Goal: Task Accomplishment & Management: Complete application form

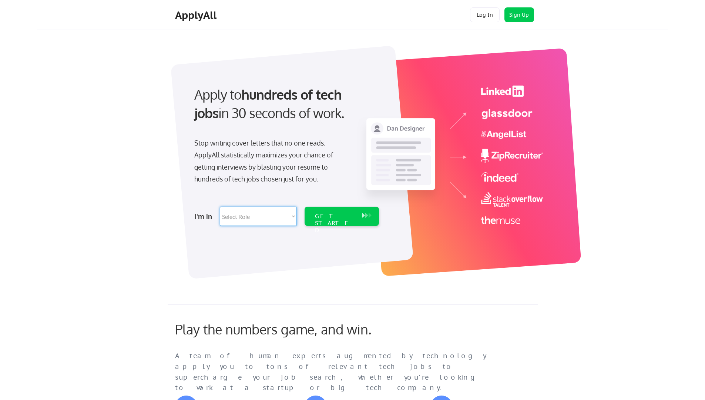
click at [293, 215] on select "Select Role Software Engineering Product Management Customer Success Sales UI/U…" at bounding box center [258, 215] width 77 height 19
select select ""sales""
click at [220, 206] on select "Select Role Software Engineering Product Management Customer Success Sales UI/U…" at bounding box center [258, 215] width 77 height 19
select select ""sales""
click at [354, 215] on div "GET STARTED" at bounding box center [335, 222] width 40 height 21
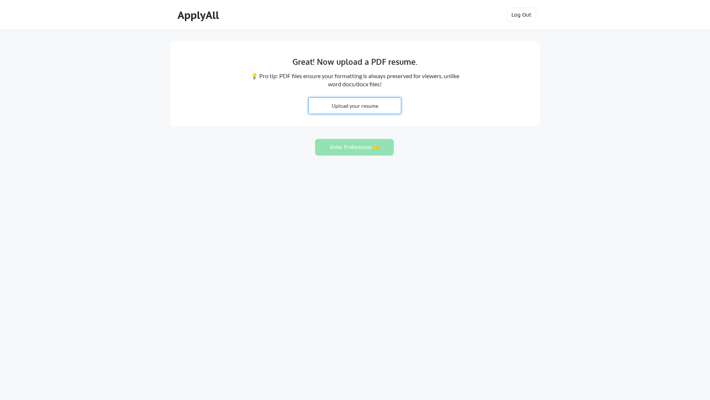
click at [357, 107] on input "file" at bounding box center [355, 106] width 92 height 16
click at [351, 105] on input "file" at bounding box center [355, 106] width 92 height 16
type input "C:\fakepath\Phil Maniaci CV 091525.pdf"
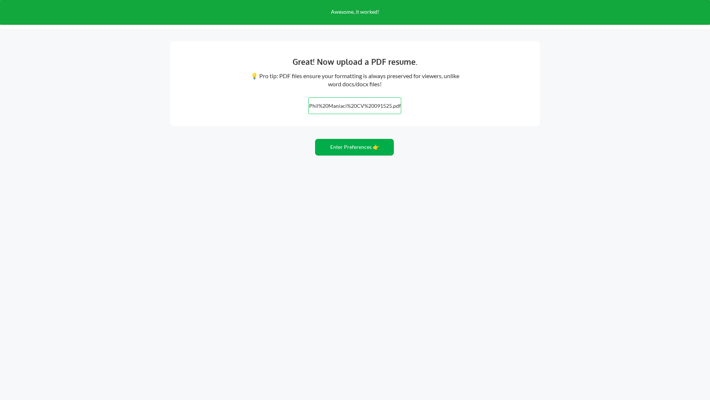
click at [348, 148] on button "Enter Preferences 👉" at bounding box center [354, 147] width 79 height 17
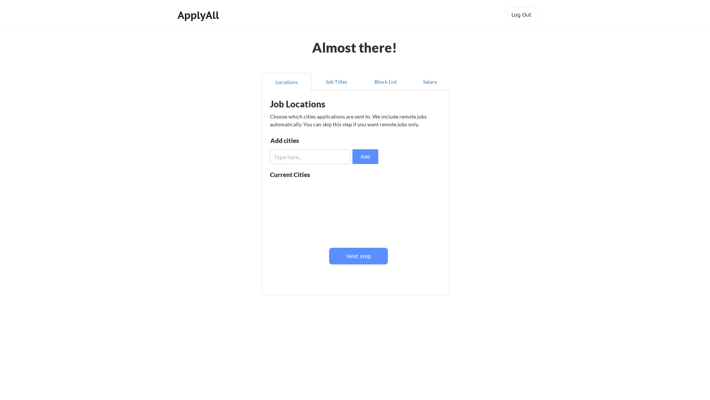
click at [313, 157] on input "input" at bounding box center [310, 156] width 80 height 15
type input "phoenix"
click at [365, 157] on button "Add" at bounding box center [366, 156] width 26 height 15
click at [356, 259] on button "Next step" at bounding box center [358, 256] width 59 height 17
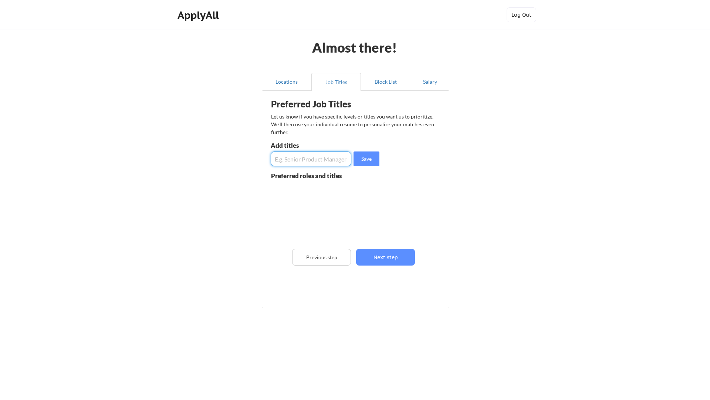
click at [315, 159] on input "input" at bounding box center [311, 158] width 81 height 15
type input "sales and operations support"
click at [366, 158] on button "Save" at bounding box center [367, 158] width 26 height 15
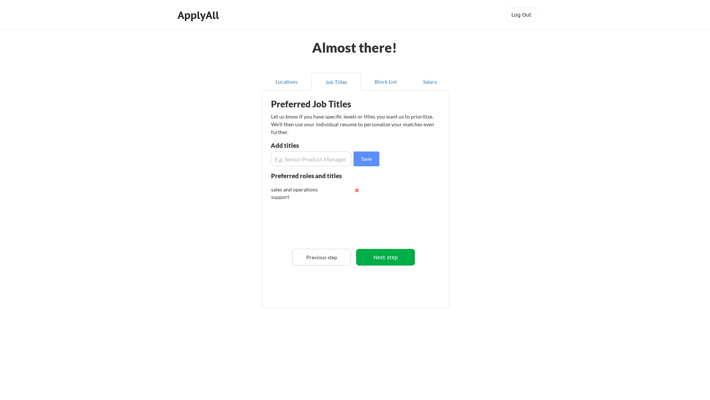
click at [382, 254] on button "Next step" at bounding box center [385, 257] width 59 height 17
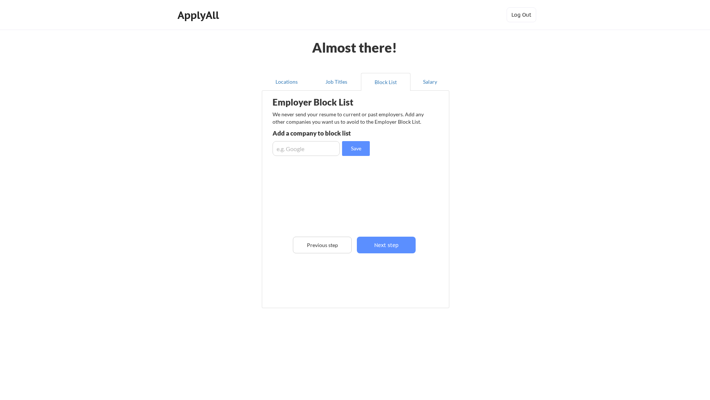
click at [300, 149] on input "input" at bounding box center [306, 148] width 67 height 15
type input "Origence"
click at [354, 149] on button "Save" at bounding box center [356, 148] width 28 height 15
click at [384, 245] on button "Next step" at bounding box center [386, 244] width 59 height 17
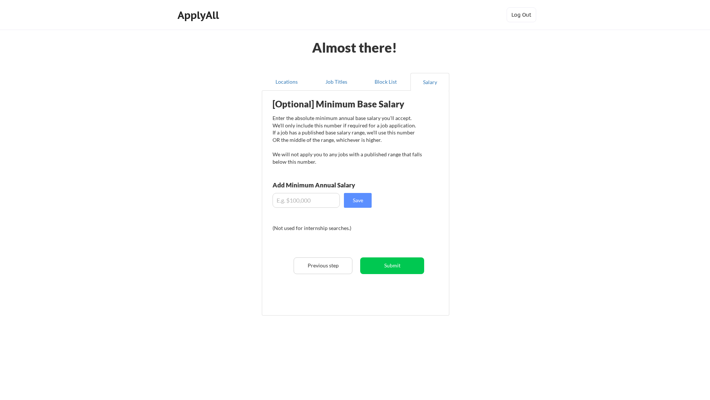
click at [298, 200] on input "input" at bounding box center [306, 200] width 67 height 15
click at [284, 200] on input "input" at bounding box center [306, 200] width 67 height 15
click at [304, 202] on input "input" at bounding box center [306, 200] width 67 height 15
type input "$4"
type input "$40,000"
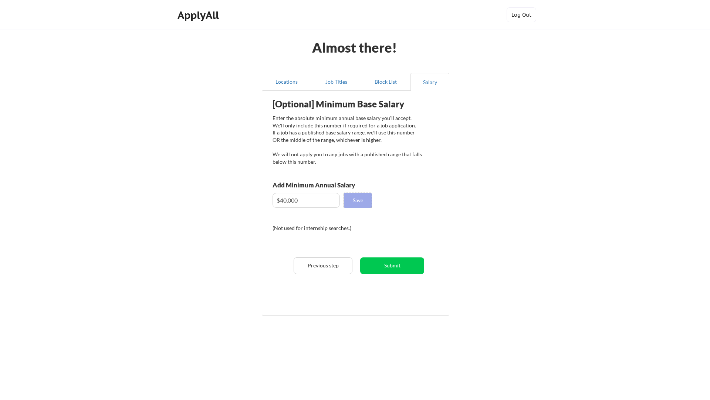
click at [355, 200] on button "Save" at bounding box center [358, 200] width 28 height 15
click at [391, 265] on button "Submit" at bounding box center [392, 265] width 64 height 17
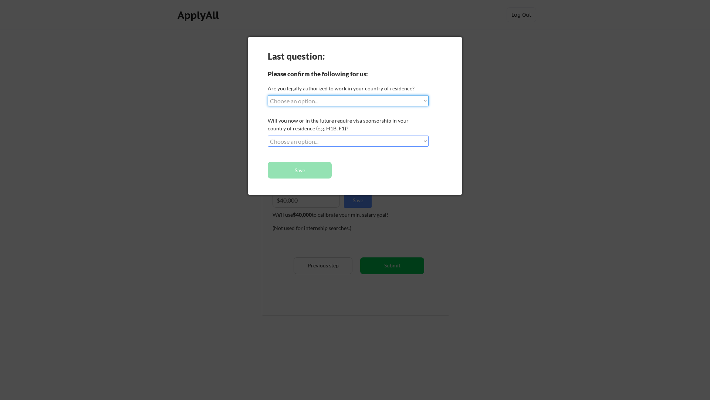
click at [330, 101] on select "Choose an option... Yes, I am a US Citizen Yes, I am a Canadian Citizen Yes, I …" at bounding box center [348, 100] width 161 height 11
select select ""yes__i_am_a_us_citizen""
click at [268, 95] on select "Choose an option... Yes, I am a US Citizen Yes, I am a Canadian Citizen Yes, I …" at bounding box center [348, 100] width 161 height 11
click at [320, 142] on select "Choose an option... No, I will not need sponsorship Yes, I will need sponsorship" at bounding box center [348, 140] width 161 height 11
select select ""no__i_will_not_need_sponsorship""
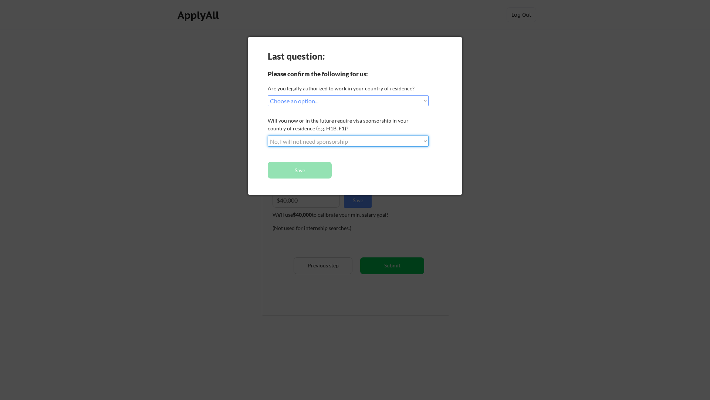
click at [268, 135] on select "Choose an option... No, I will not need sponsorship Yes, I will need sponsorship" at bounding box center [348, 140] width 161 height 11
click at [300, 169] on button "Save" at bounding box center [300, 170] width 64 height 17
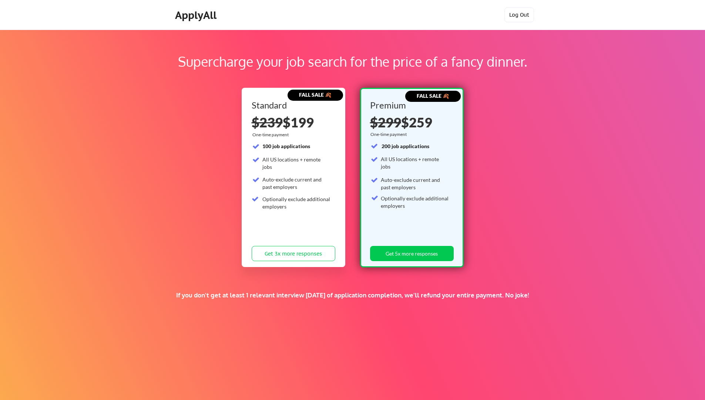
click at [519, 14] on button "Log Out" at bounding box center [519, 14] width 30 height 15
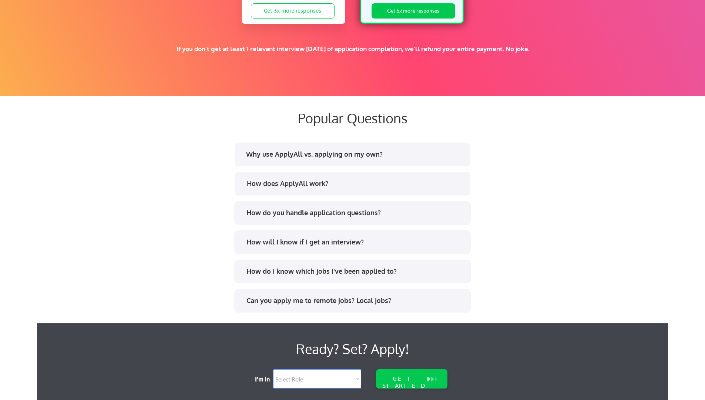
scroll to position [1332, 0]
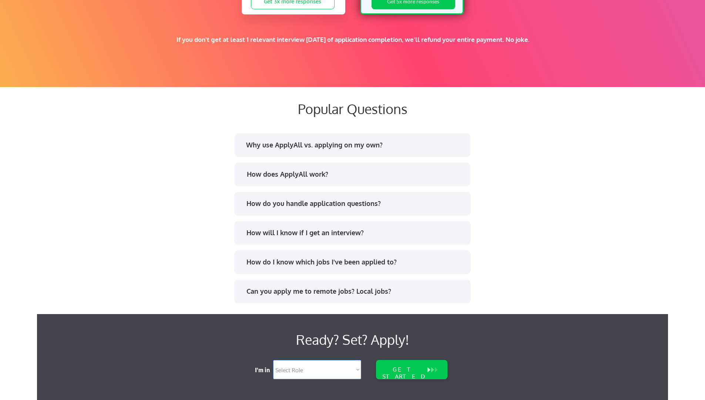
click at [368, 145] on div "Why use ApplyAll vs. applying on my own?" at bounding box center [354, 144] width 217 height 9
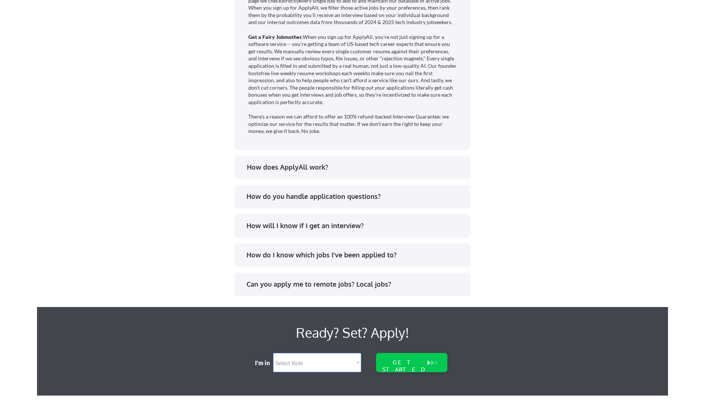
scroll to position [1628, 0]
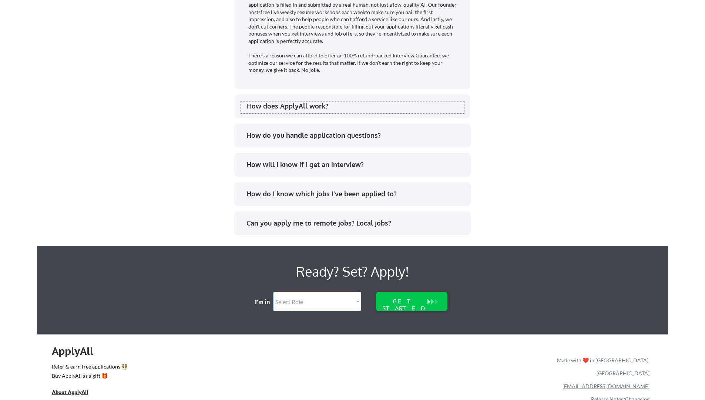
click at [315, 106] on div "How does ApplyAll work?" at bounding box center [355, 105] width 217 height 9
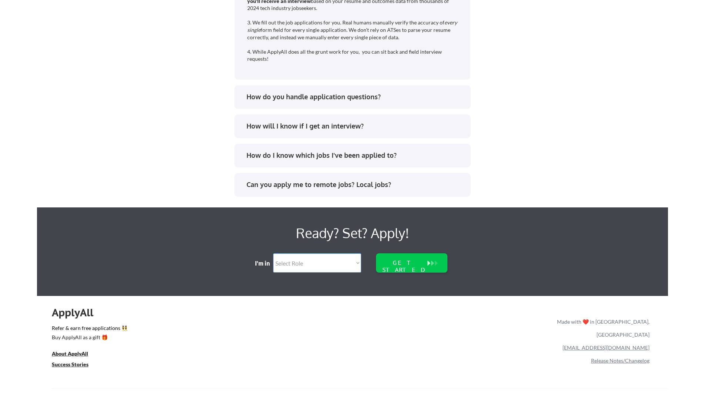
scroll to position [1776, 0]
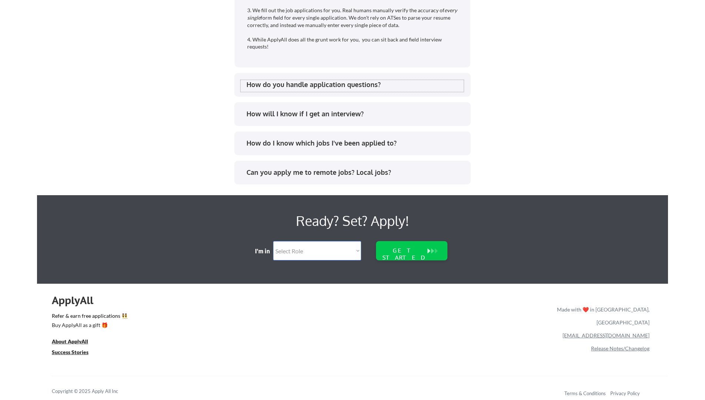
click at [308, 85] on div "How do you handle application questions?" at bounding box center [354, 84] width 217 height 9
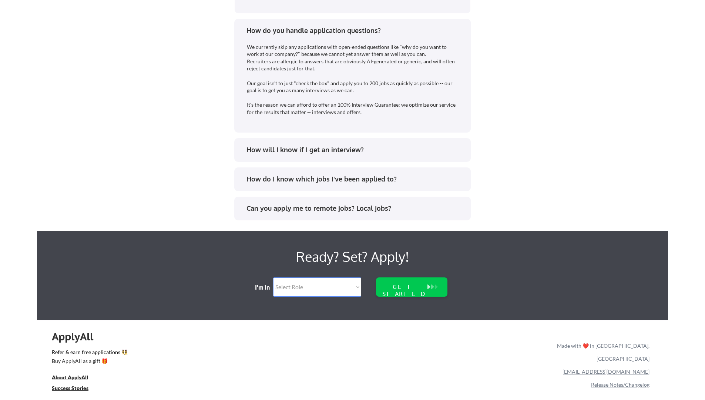
scroll to position [1850, 0]
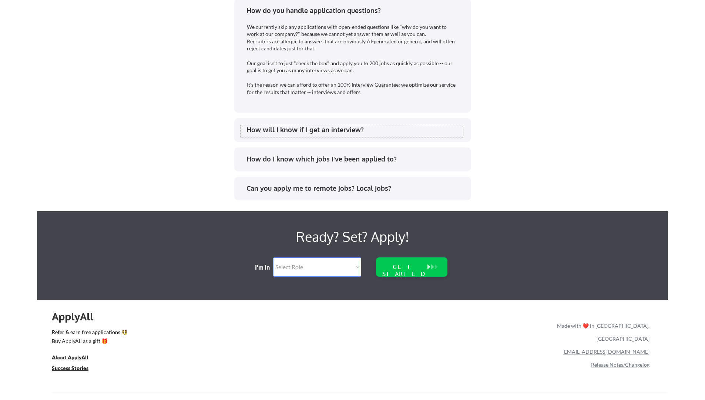
click at [322, 133] on div "How will I know if I get an interview?" at bounding box center [354, 129] width 217 height 9
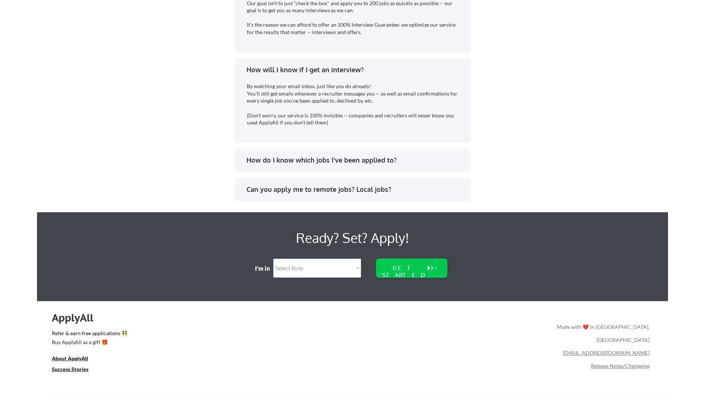
scroll to position [1924, 0]
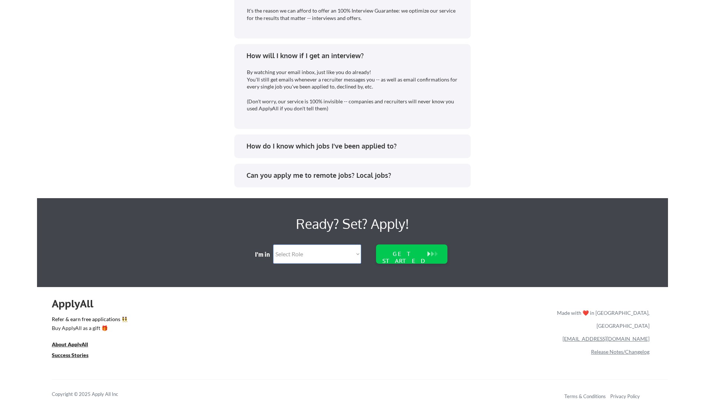
click at [313, 147] on div "How do I know which jobs I've been applied to?" at bounding box center [354, 145] width 217 height 9
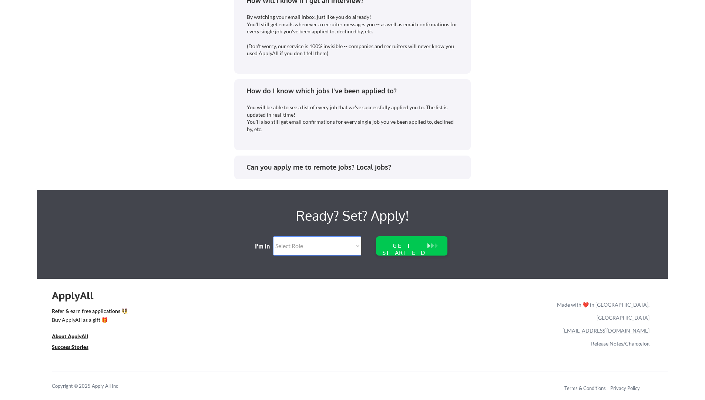
scroll to position [1980, 0]
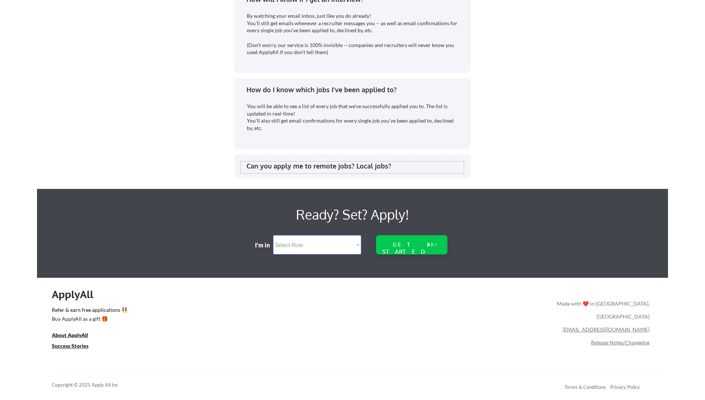
click at [315, 167] on div "Can you apply me to remote jobs? Local jobs?" at bounding box center [354, 165] width 217 height 9
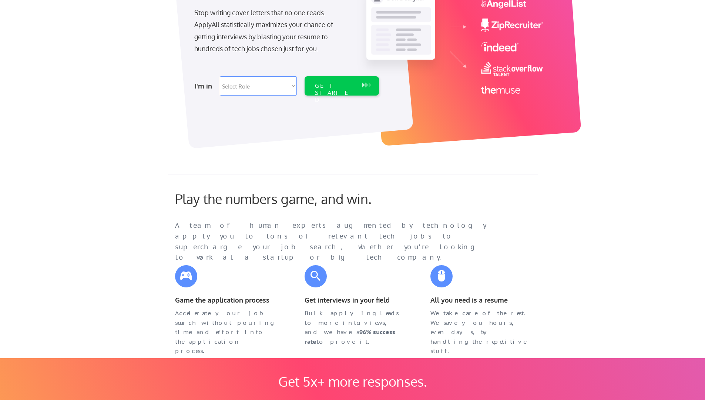
scroll to position [0, 0]
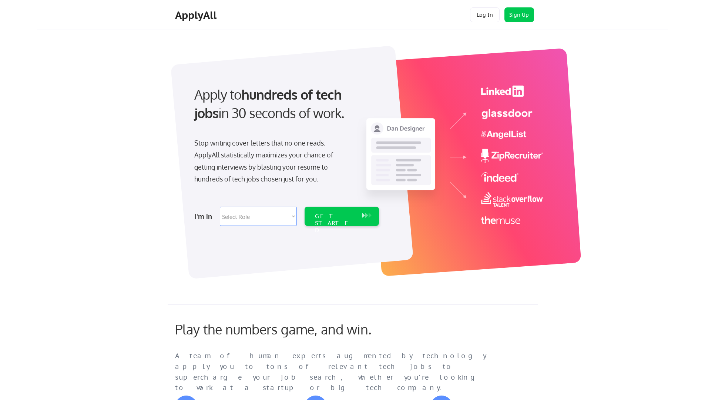
click at [490, 14] on button "Log In" at bounding box center [485, 14] width 30 height 15
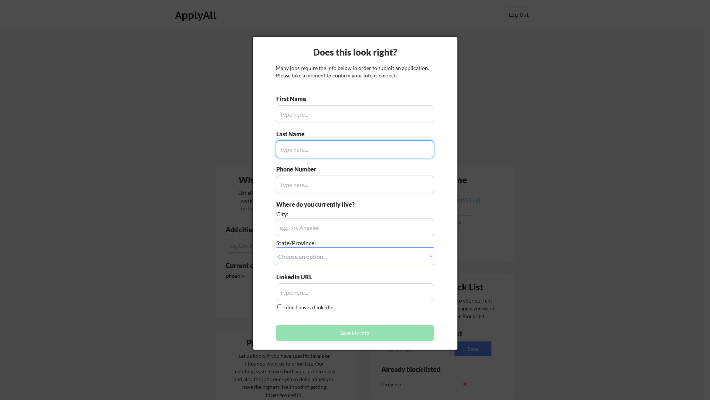
click at [541, 293] on div at bounding box center [355, 200] width 710 height 400
click at [315, 117] on input "input" at bounding box center [355, 114] width 158 height 18
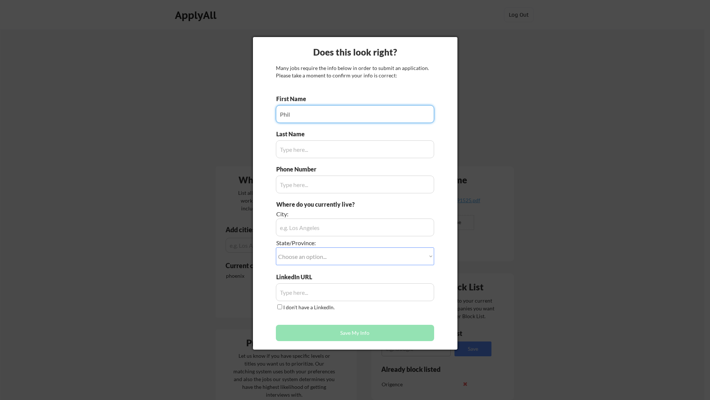
type input "Phil"
click at [317, 153] on input "input" at bounding box center [355, 149] width 158 height 18
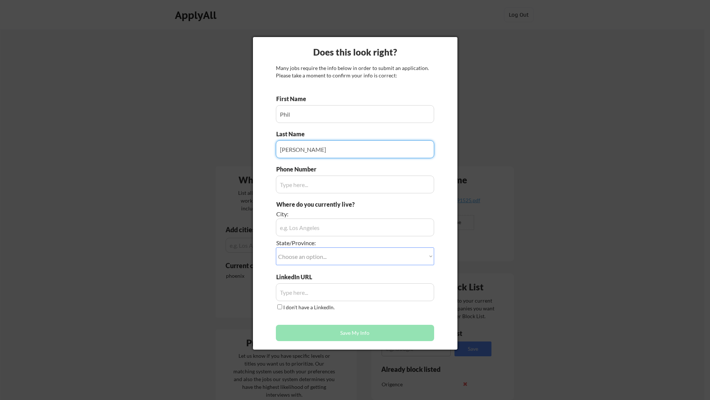
type input "[PERSON_NAME]"
click at [296, 187] on input "input" at bounding box center [355, 184] width 158 height 18
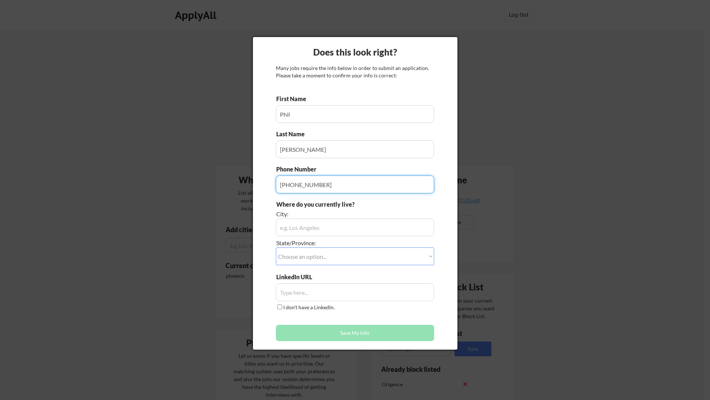
type input "[PHONE_NUMBER]"
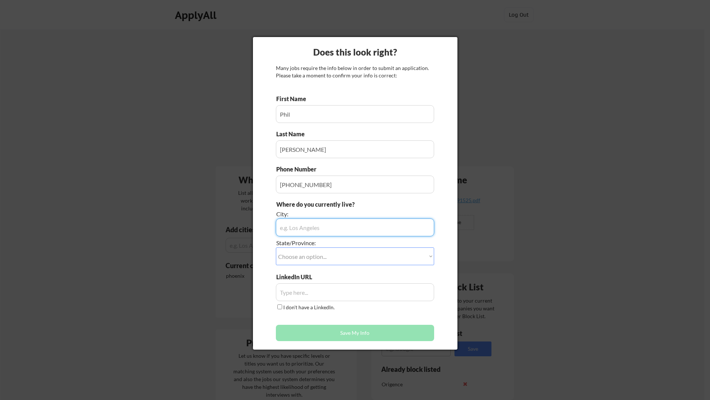
click at [298, 229] on input "input" at bounding box center [355, 227] width 158 height 18
type input "Phoenix"
click at [302, 257] on select "Choose an option... Other/Not Applicable [US_STATE] [US_STATE] [GEOGRAPHIC_DATA…" at bounding box center [355, 256] width 158 height 18
select select ""[US_STATE]""
click at [276, 247] on select "Choose an option... Other/Not Applicable [US_STATE] [US_STATE] [GEOGRAPHIC_DATA…" at bounding box center [355, 256] width 158 height 18
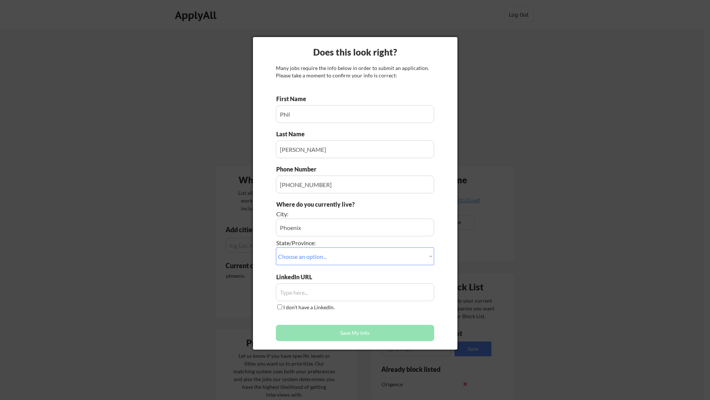
click at [296, 294] on input "input" at bounding box center [355, 292] width 158 height 18
click at [349, 391] on div at bounding box center [355, 200] width 710 height 400
click at [349, 393] on div at bounding box center [355, 200] width 710 height 400
click at [626, 278] on div at bounding box center [355, 200] width 710 height 400
